Goal: Transaction & Acquisition: Purchase product/service

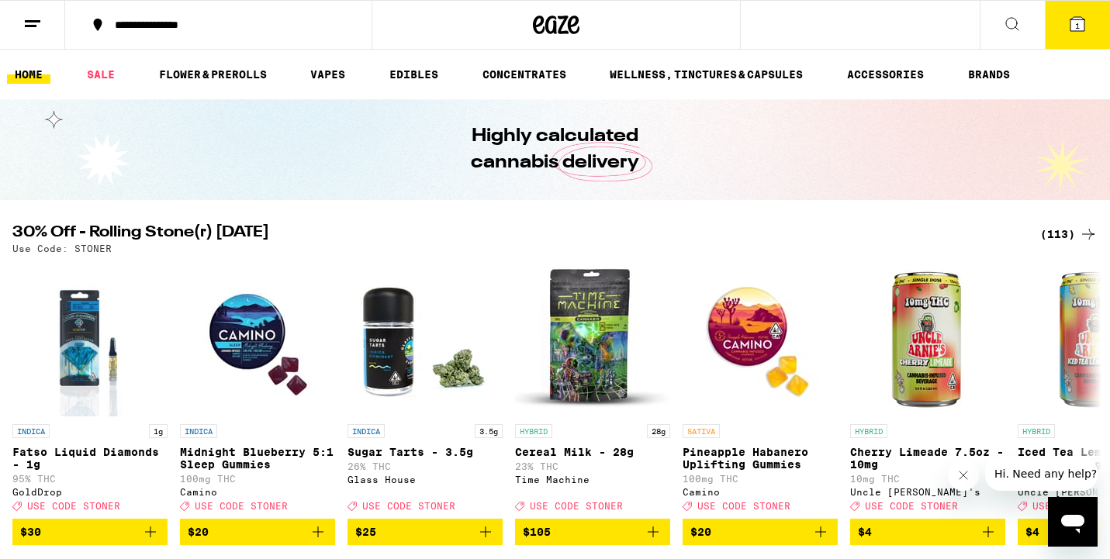
click at [1060, 234] on div "(113)" at bounding box center [1068, 234] width 57 height 19
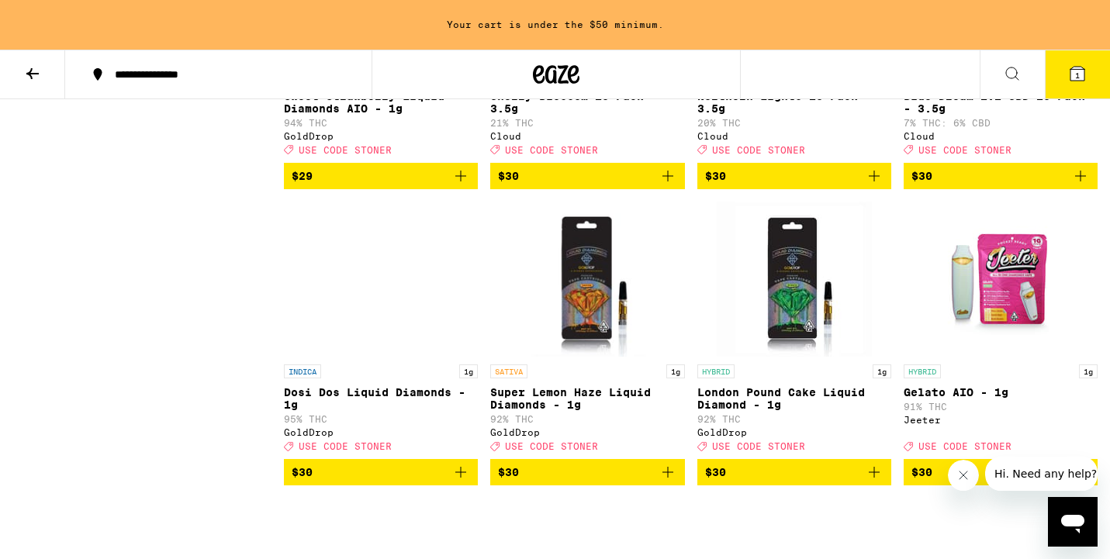
scroll to position [5476, 0]
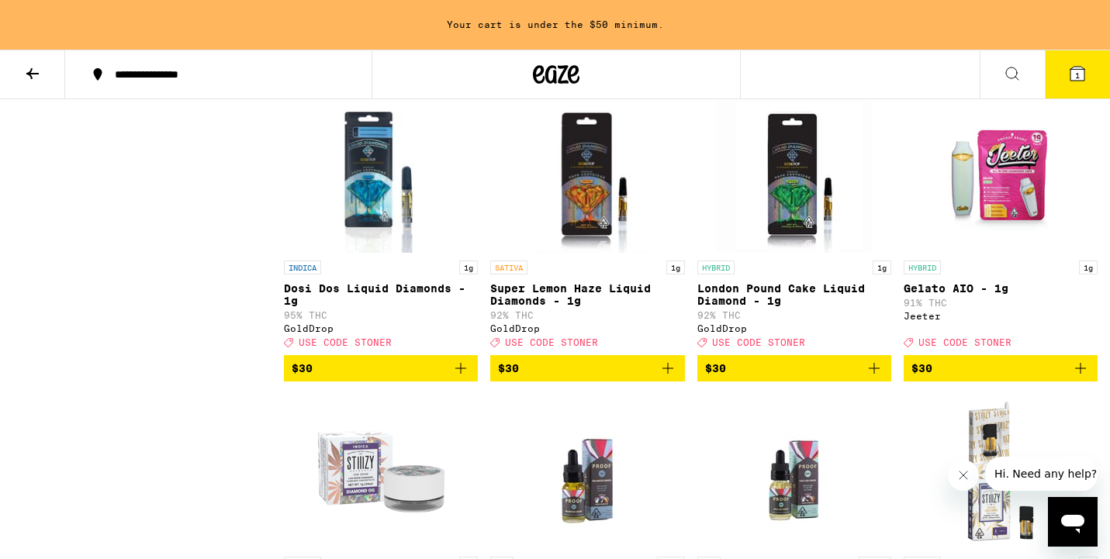
click at [801, 253] on img "Open page for London Pound Cake Liquid Diamond - 1g from GoldDrop" at bounding box center [794, 175] width 155 height 155
